Goal: Transaction & Acquisition: Purchase product/service

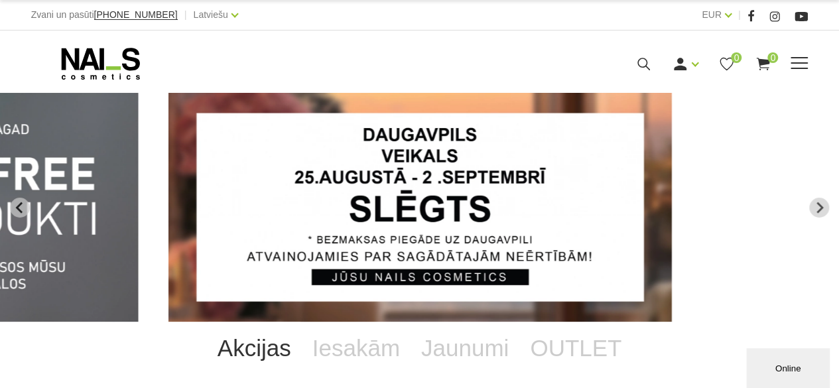
click at [796, 63] on span at bounding box center [798, 62] width 17 height 1
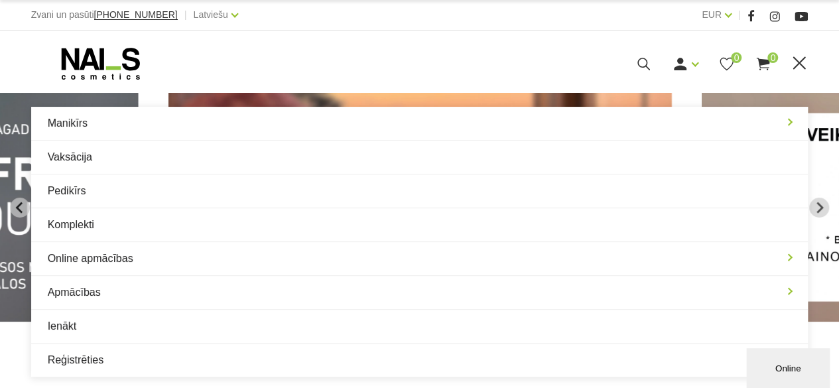
click at [438, 61] on div "Ienākt Reģistrēties 0 0" at bounding box center [556, 64] width 430 height 17
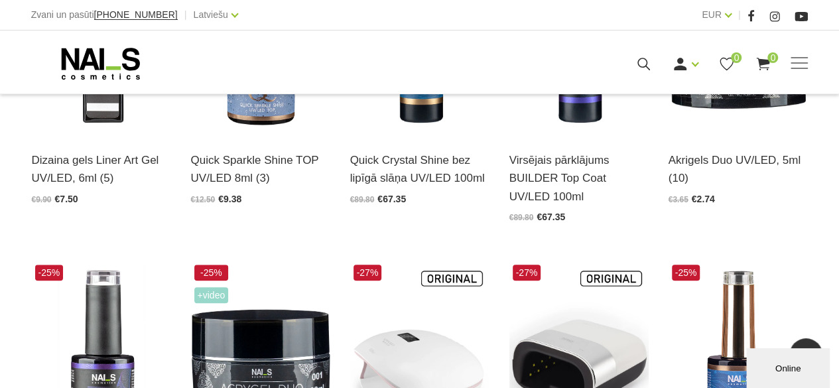
scroll to position [199, 0]
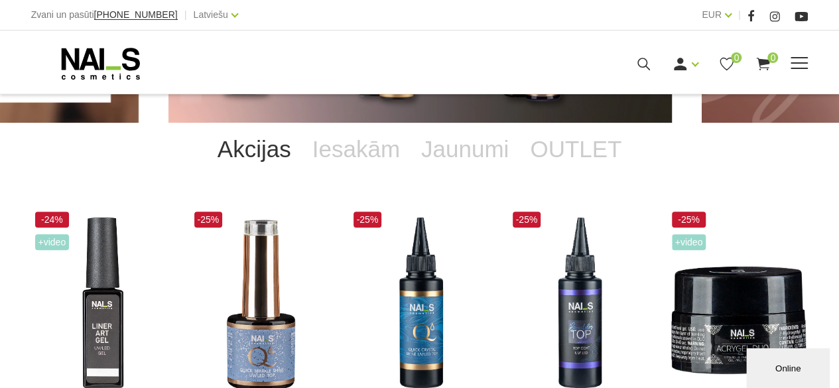
click at [805, 59] on span at bounding box center [798, 63] width 17 height 13
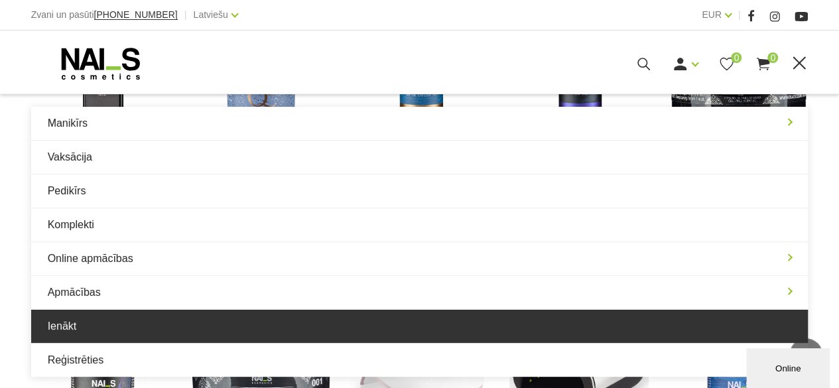
scroll to position [464, 0]
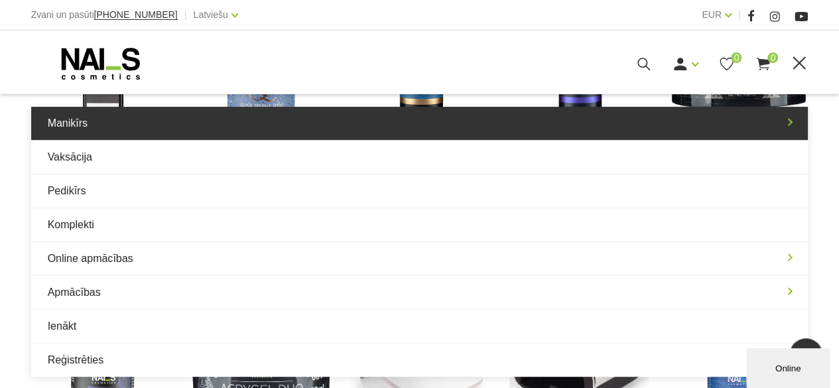
click at [85, 125] on link "Manikīrs" at bounding box center [419, 123] width 777 height 33
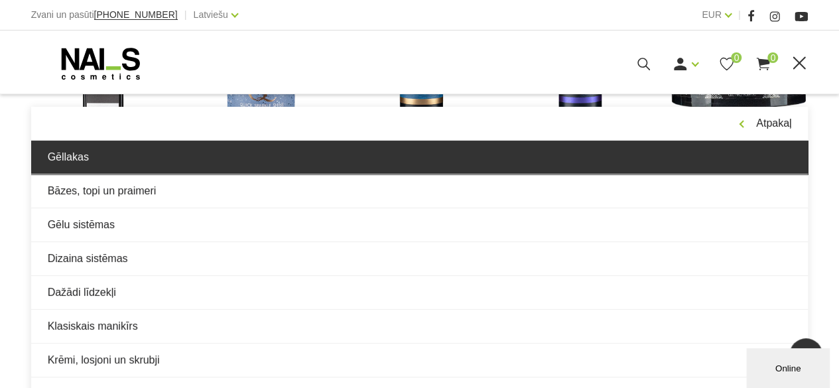
click at [78, 152] on link "Gēllakas" at bounding box center [419, 157] width 777 height 33
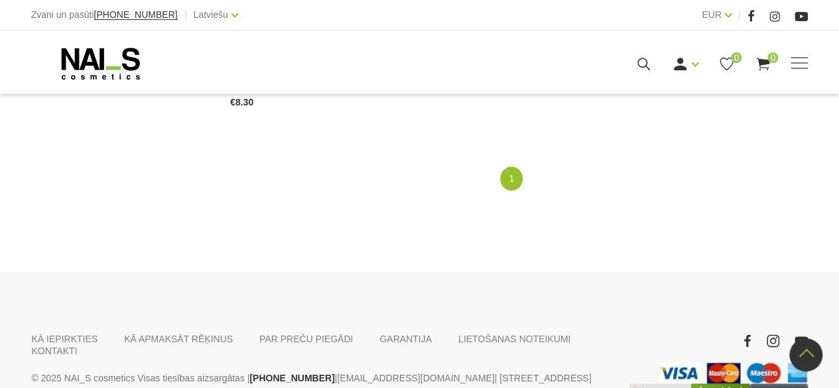
scroll to position [1061, 0]
